Goal: Check status: Check status

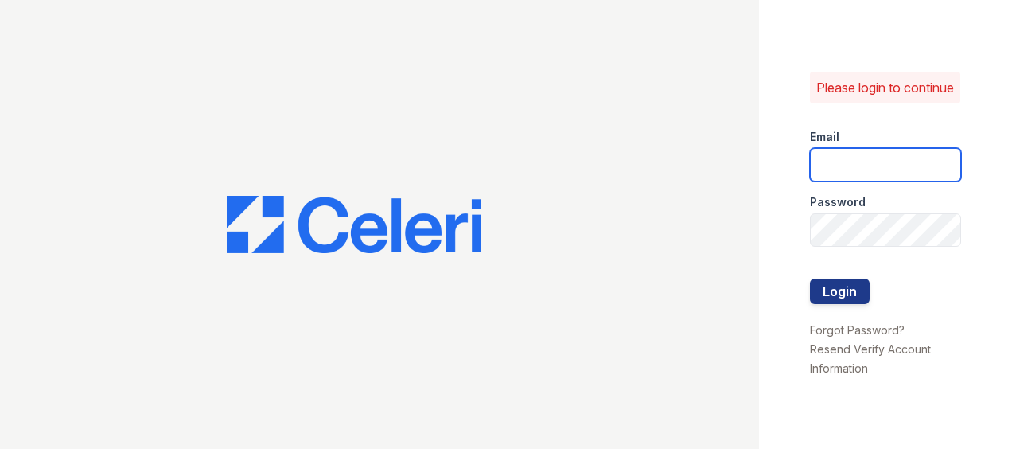
type input "[EMAIL_ADDRESS][DOMAIN_NAME]"
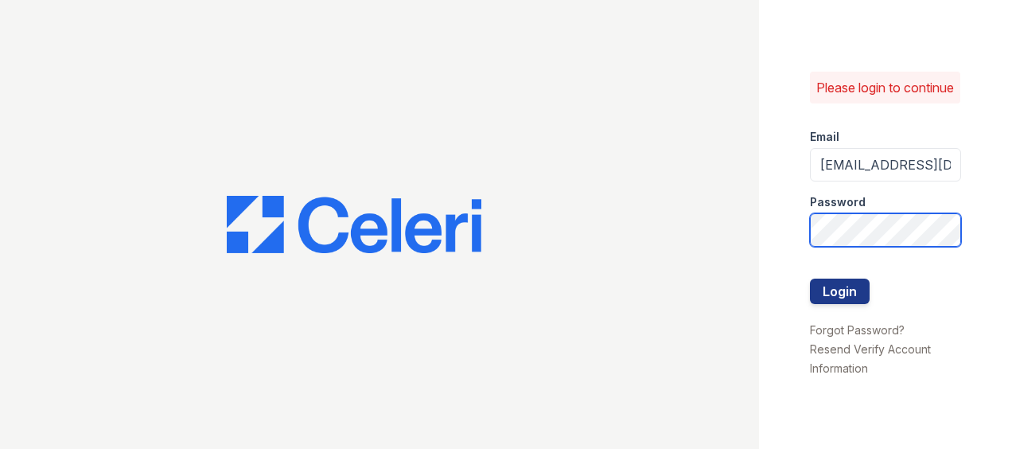
click at [810, 279] on button "Login" at bounding box center [840, 291] width 60 height 25
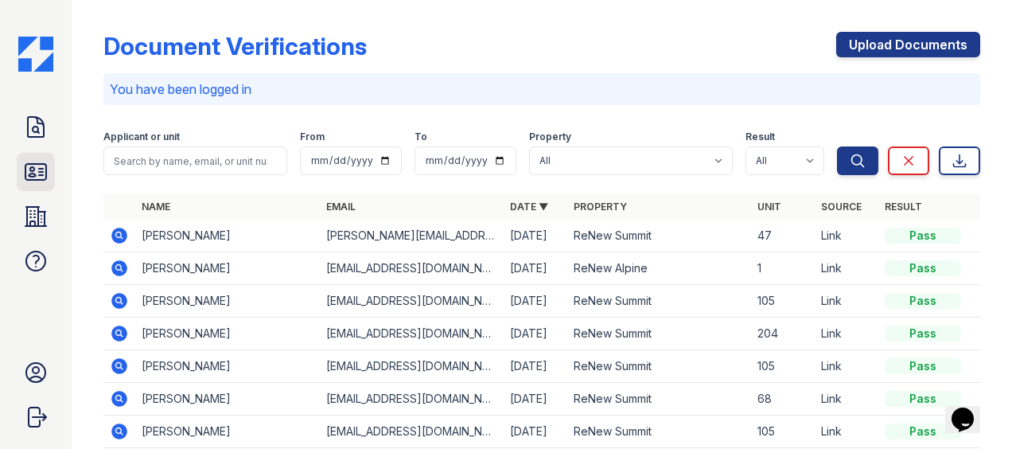
click at [35, 172] on icon at bounding box center [35, 171] width 25 height 25
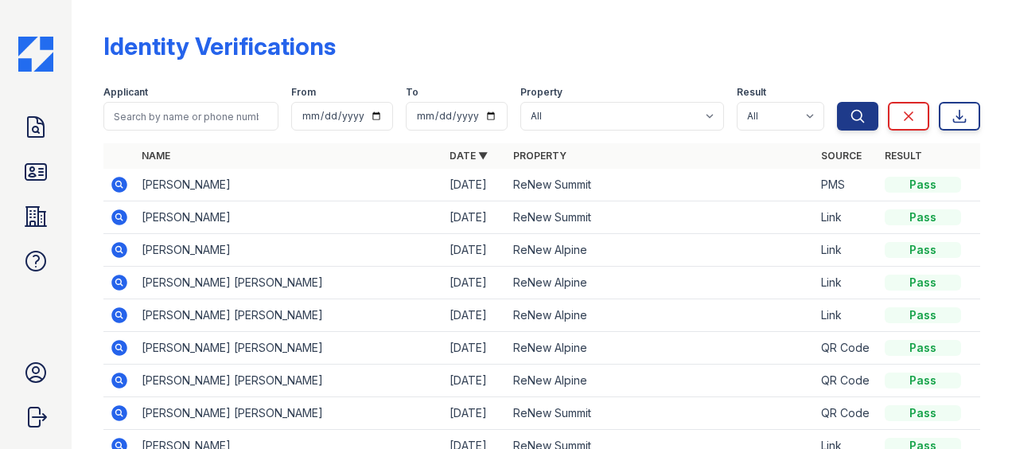
click at [118, 443] on icon at bounding box center [118, 445] width 4 height 4
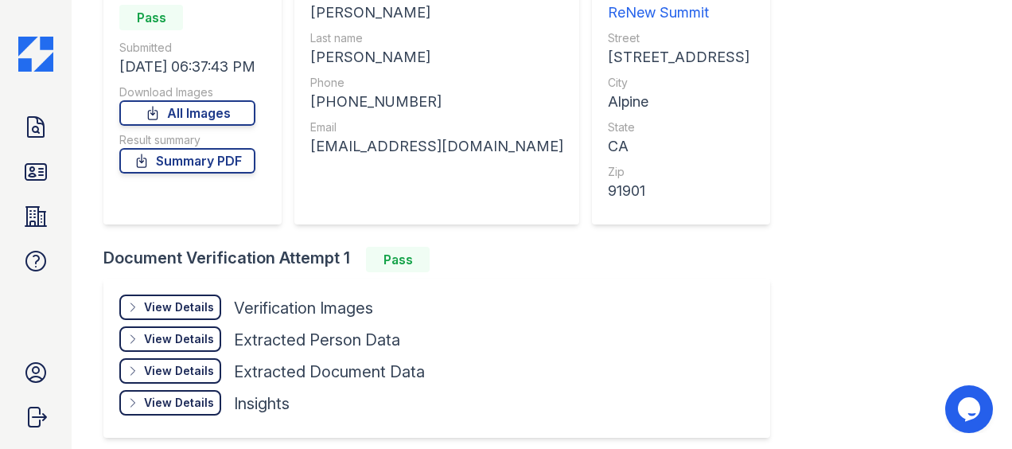
scroll to position [242, 0]
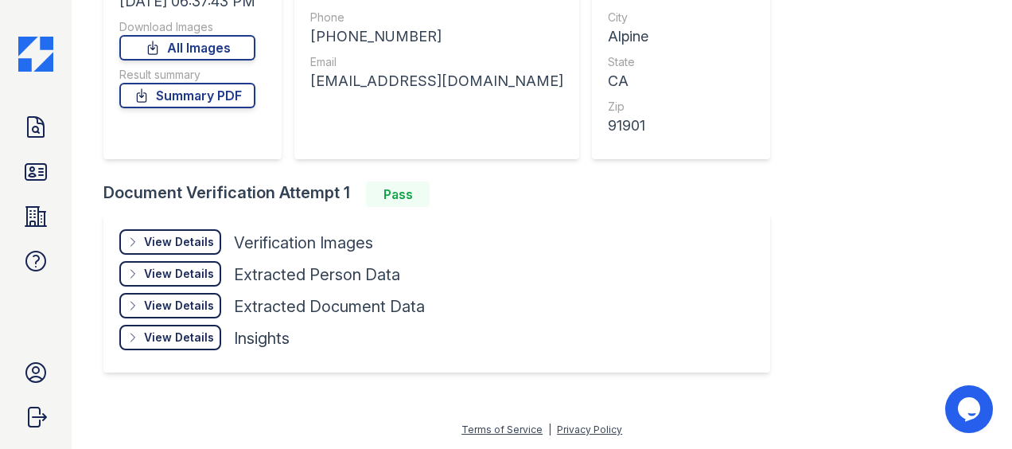
click at [199, 237] on div "View Details" at bounding box center [179, 242] width 70 height 16
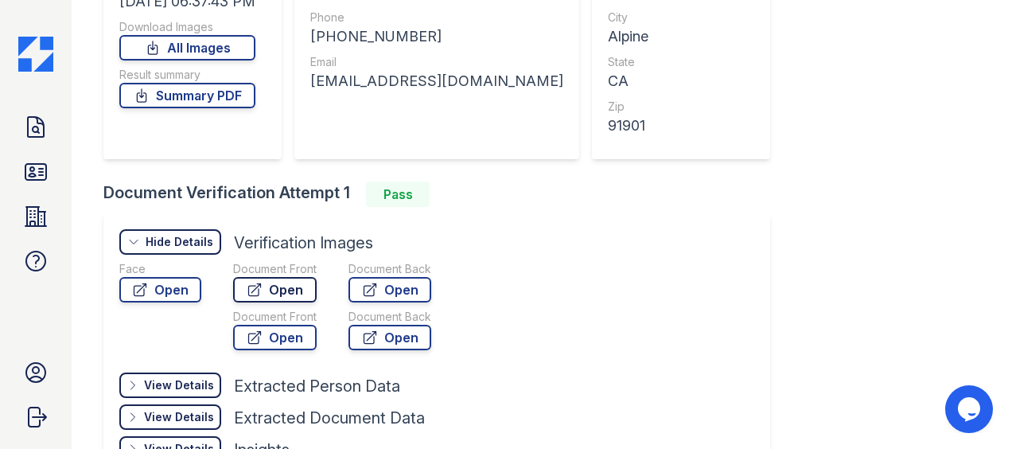
click at [298, 287] on link "Open" at bounding box center [275, 289] width 84 height 25
